Goal: Information Seeking & Learning: Compare options

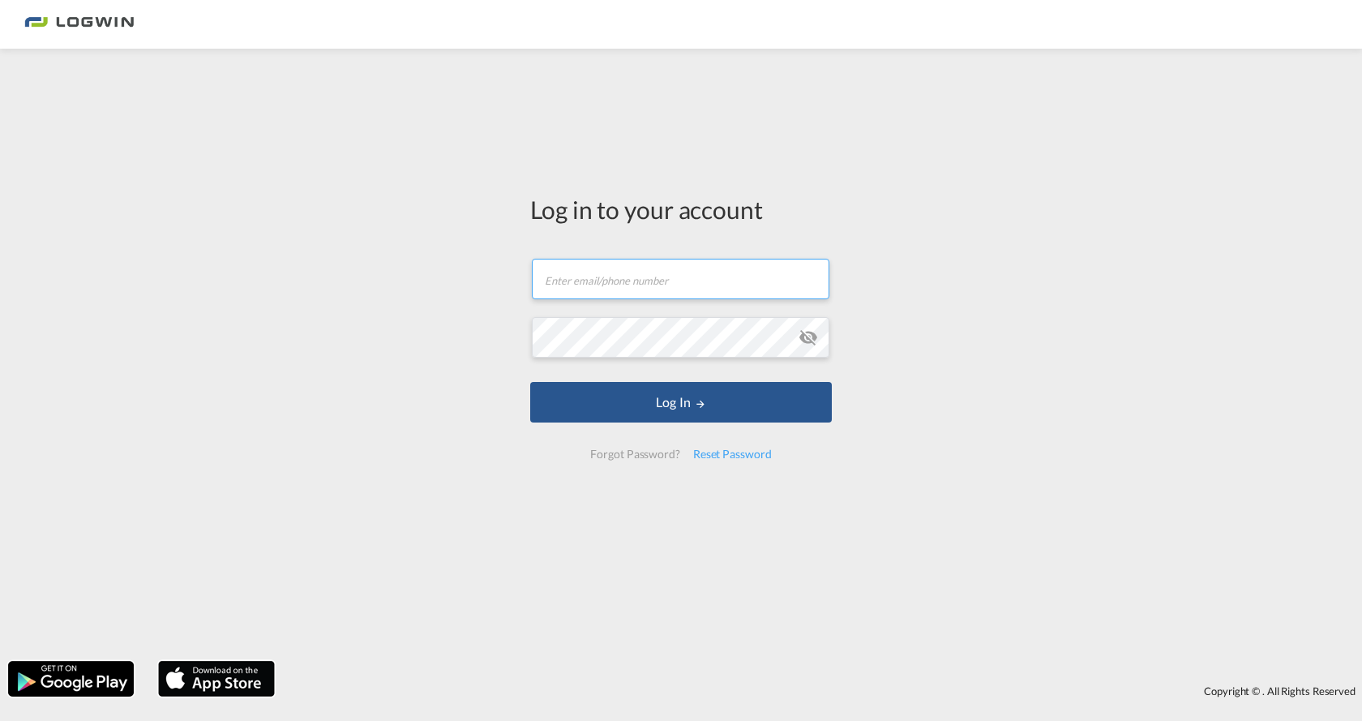
click at [643, 272] on input "text" at bounding box center [680, 279] width 297 height 41
type input "rike.rudnik@logwin-logistics.com"
click at [530, 382] on button "Log In" at bounding box center [681, 402] width 302 height 41
